Goal: Task Accomplishment & Management: Use online tool/utility

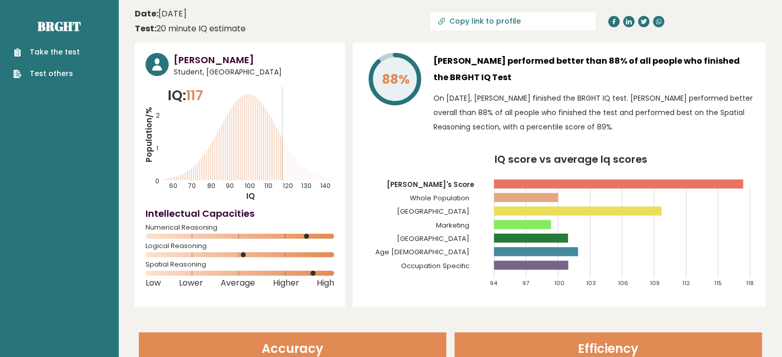
click at [545, 184] on rect at bounding box center [618, 183] width 249 height 9
click at [528, 189] on icon "IQ score vs average Iq scores 94 97 100 103 106 109 112 115 118 Mike's Score Wh…" at bounding box center [558, 226] width 391 height 142
click at [61, 42] on div "Take the test Test others" at bounding box center [59, 56] width 102 height 45
click at [61, 54] on link "Take the test" at bounding box center [46, 52] width 66 height 11
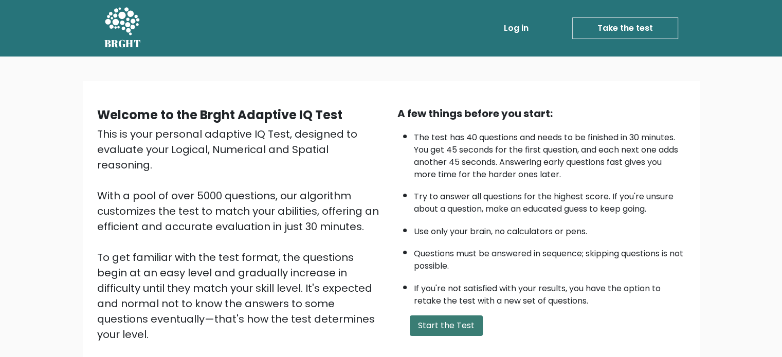
click at [452, 318] on button "Start the Test" at bounding box center [446, 326] width 73 height 21
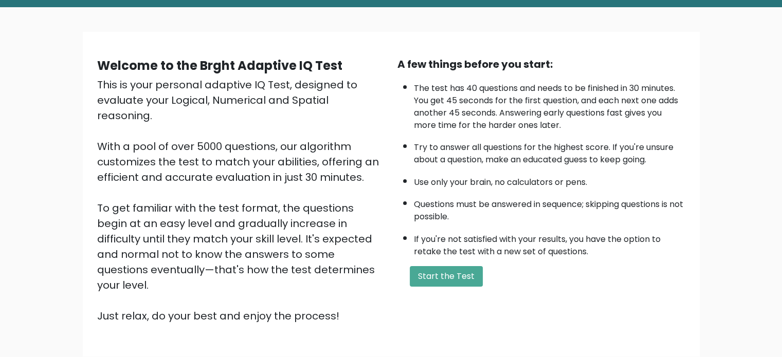
scroll to position [51, 0]
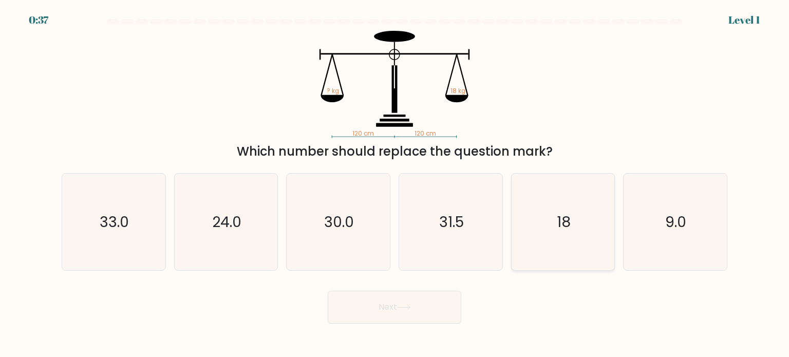
click at [564, 220] on text "18" at bounding box center [564, 221] width 14 height 21
click at [395, 184] on input "e. 18" at bounding box center [395, 181] width 1 height 5
radio input "true"
click at [426, 307] on button "Next" at bounding box center [395, 307] width 134 height 33
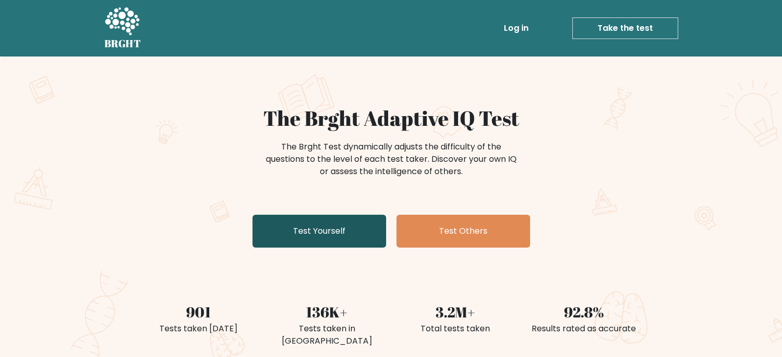
click at [322, 231] on link "Test Yourself" at bounding box center [319, 231] width 134 height 33
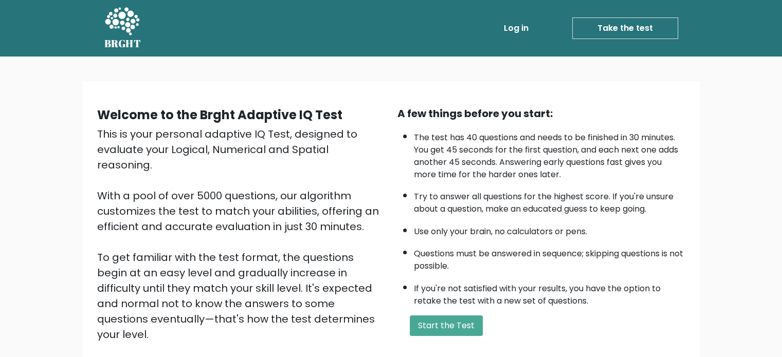
click at [574, 146] on li "The test has 40 questions and needs to be finished in 30 minutes. You get 45 se…" at bounding box center [549, 153] width 271 height 54
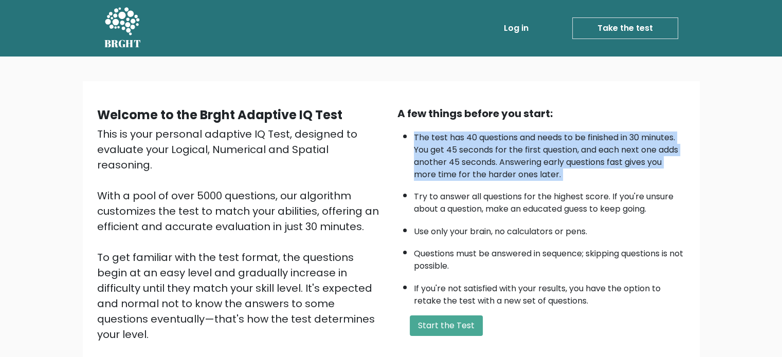
click at [574, 146] on li "The test has 40 questions and needs to be finished in 30 minutes. You get 45 se…" at bounding box center [549, 153] width 271 height 54
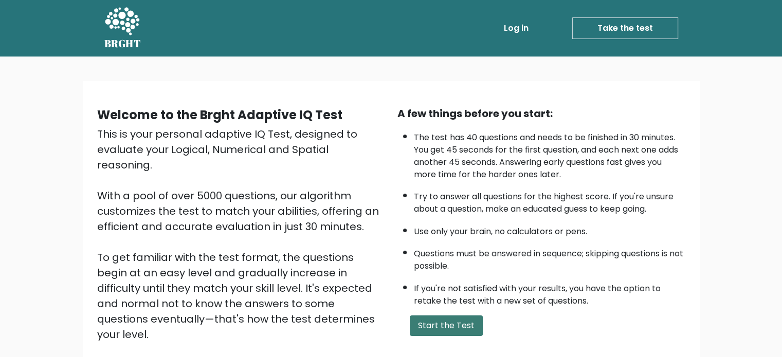
click at [426, 318] on button "Start the Test" at bounding box center [446, 326] width 73 height 21
click at [589, 34] on link "Take the test" at bounding box center [625, 28] width 106 height 22
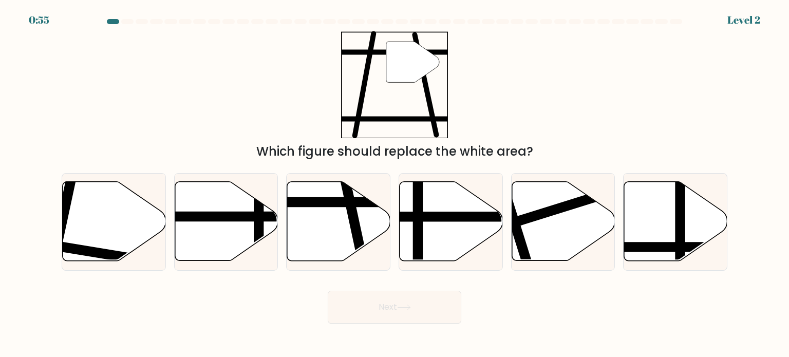
click at [676, 23] on div at bounding box center [676, 21] width 12 height 5
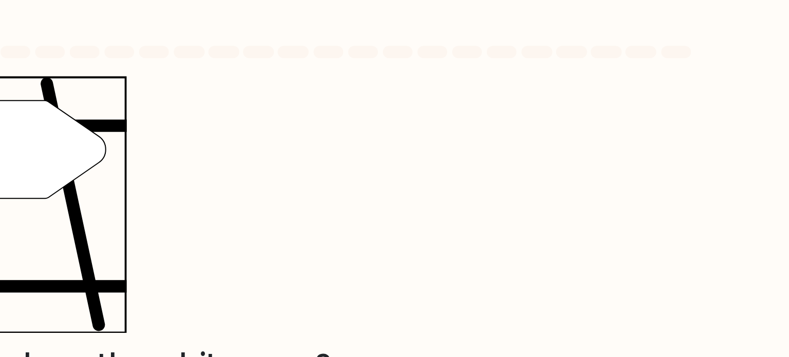
click at [673, 18] on div "0:54 Level 2" at bounding box center [394, 14] width 789 height 28
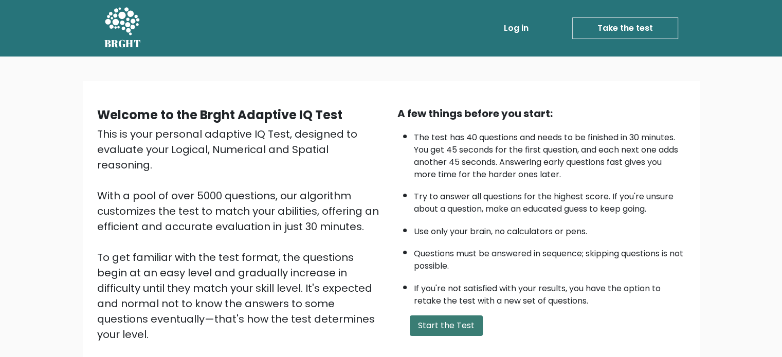
click at [448, 316] on button "Start the Test" at bounding box center [446, 326] width 73 height 21
